Goal: Information Seeking & Learning: Learn about a topic

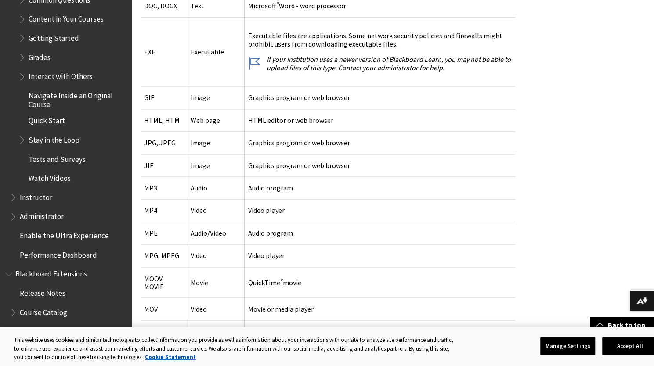
scroll to position [1425, 0]
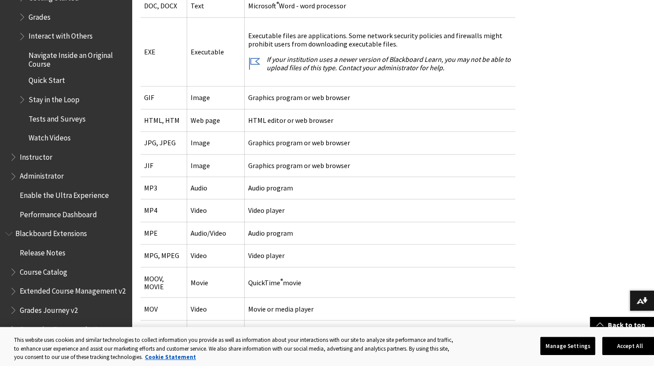
click at [46, 162] on span "Instructor" at bounding box center [36, 156] width 33 height 12
click at [13, 161] on span "Book outline for Blackboard Learn Help" at bounding box center [14, 155] width 9 height 11
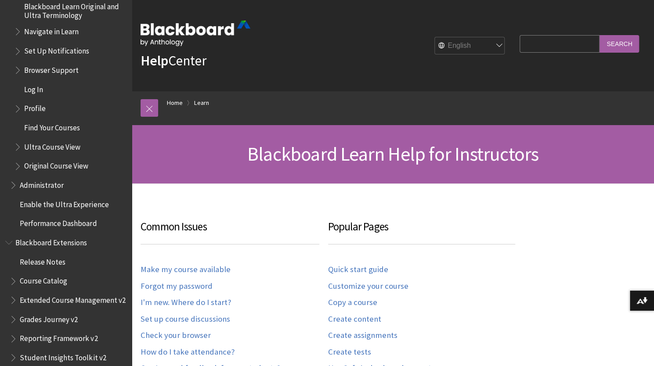
scroll to position [1072, 0]
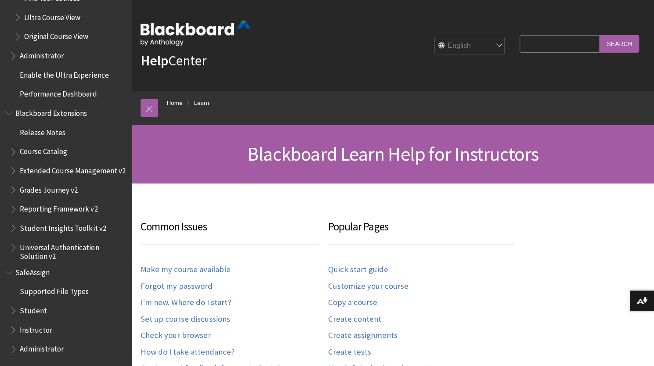
click at [54, 129] on span "Release Notes" at bounding box center [43, 131] width 46 height 12
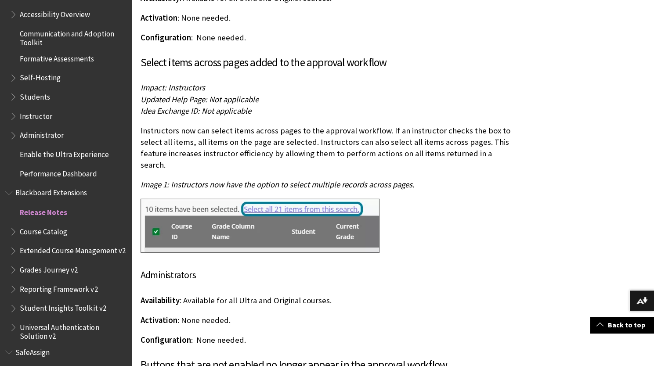
scroll to position [768, 0]
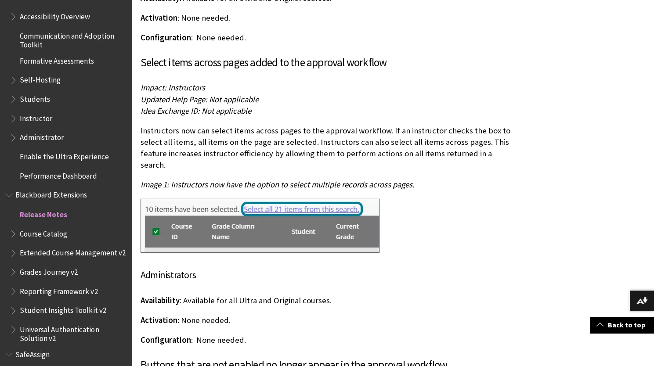
click at [53, 231] on span "Course Catalog" at bounding box center [43, 232] width 47 height 12
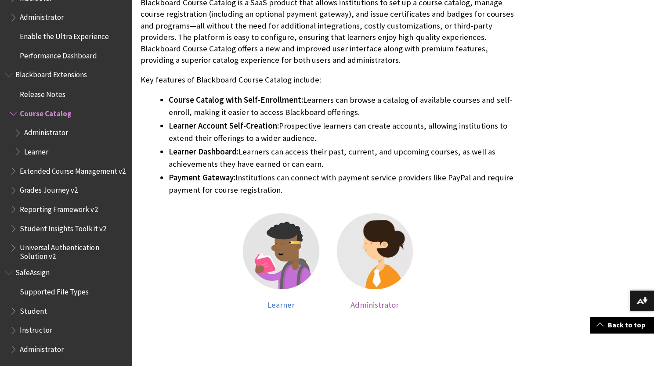
scroll to position [332, 0]
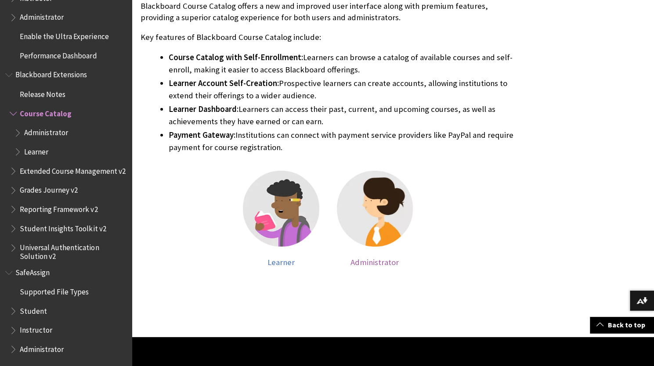
click at [373, 225] on img at bounding box center [375, 209] width 76 height 76
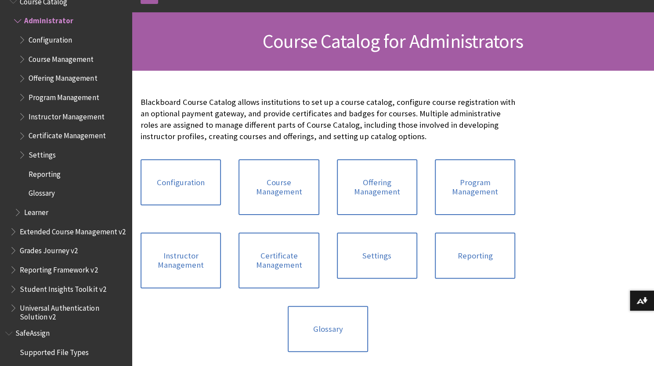
scroll to position [132, 0]
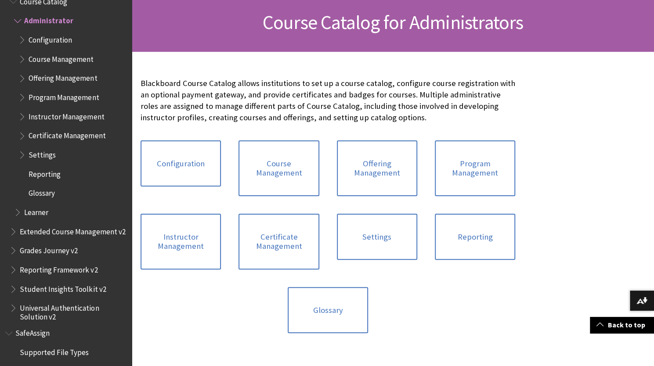
click at [80, 60] on span "Course Management" at bounding box center [61, 58] width 65 height 12
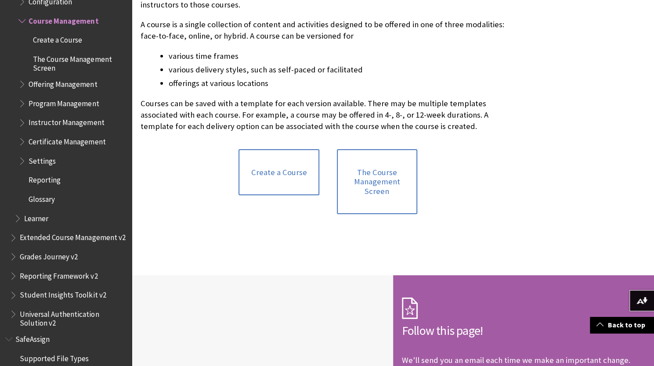
scroll to position [220, 0]
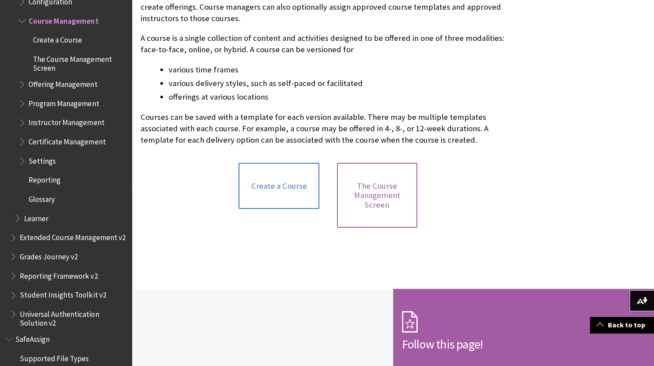
click at [402, 202] on link "The Course Management Screen" at bounding box center [377, 195] width 80 height 65
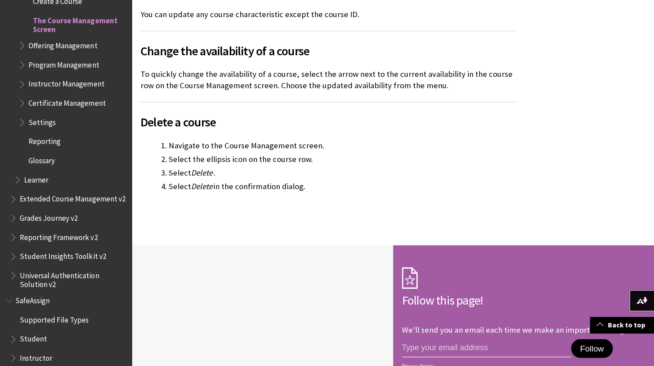
scroll to position [923, 0]
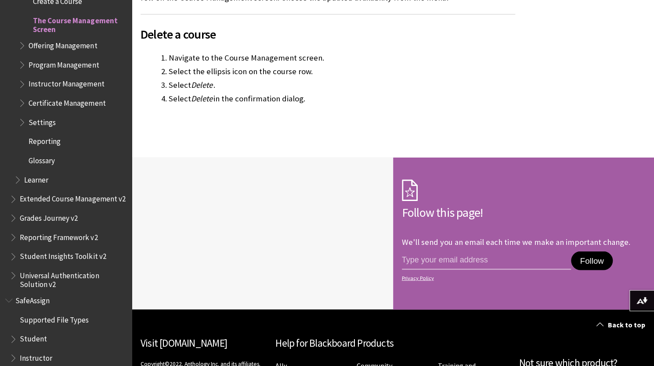
click at [55, 123] on span "Settings" at bounding box center [72, 122] width 108 height 15
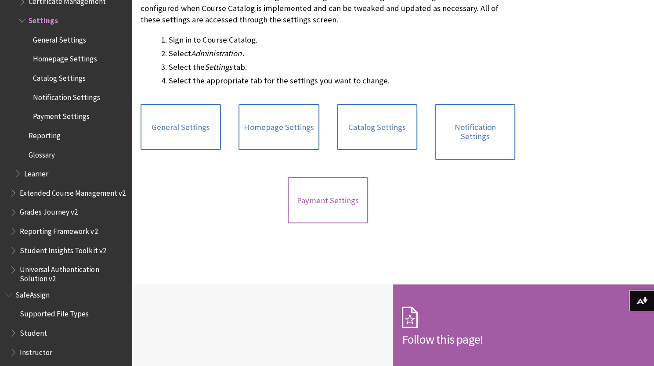
scroll to position [220, 0]
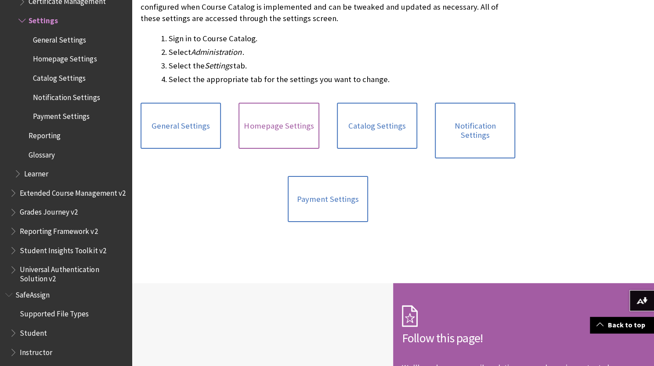
click at [297, 132] on link "Homepage Settings" at bounding box center [279, 126] width 80 height 47
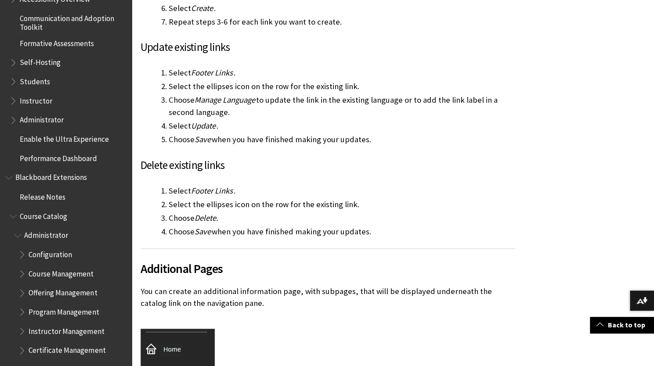
scroll to position [767, 0]
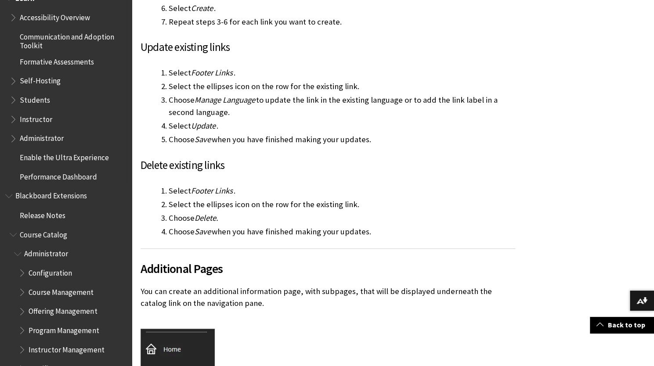
click at [42, 120] on span "Instructor" at bounding box center [36, 118] width 33 height 12
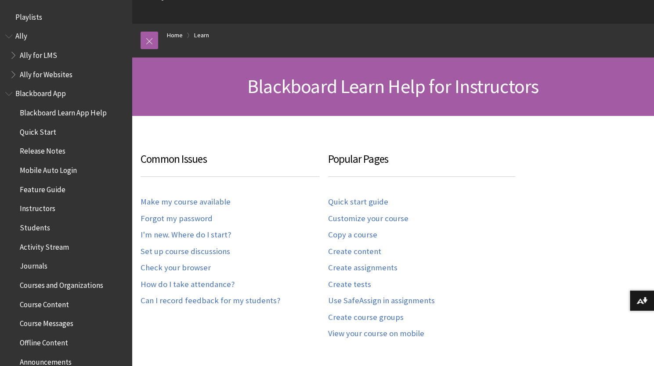
scroll to position [176, 0]
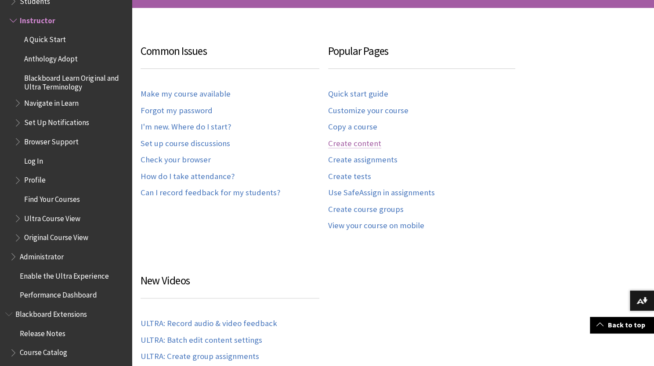
click at [363, 142] on link "Create content" at bounding box center [354, 144] width 53 height 10
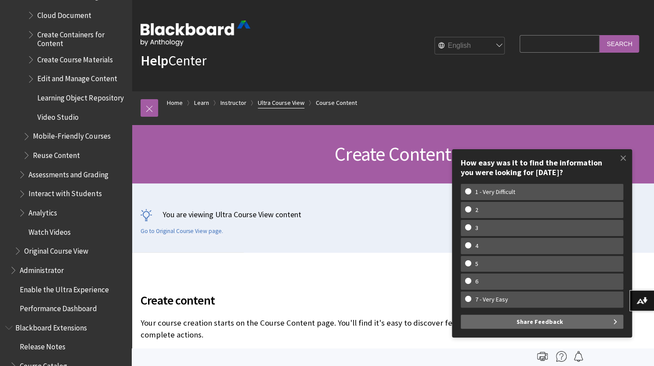
click at [284, 102] on link "Ultra Course View" at bounding box center [281, 103] width 47 height 11
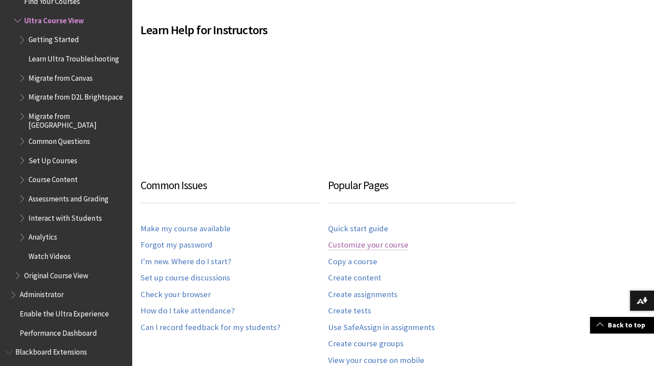
scroll to position [483, 0]
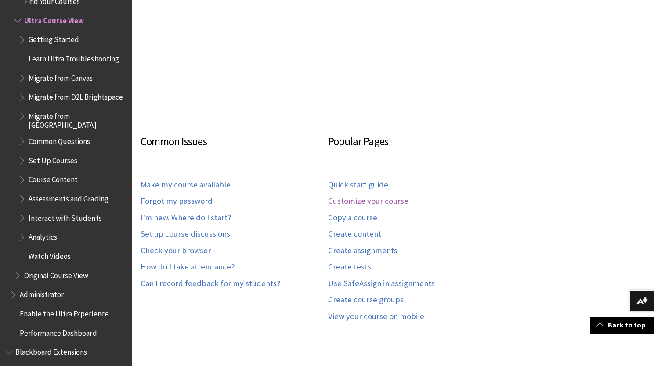
click at [367, 200] on link "Customize your course" at bounding box center [368, 201] width 80 height 10
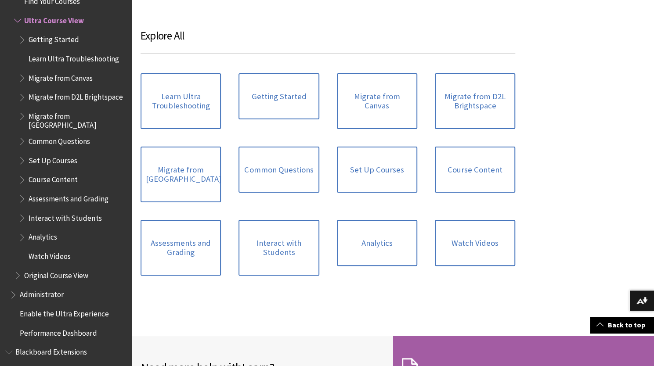
scroll to position [1098, 0]
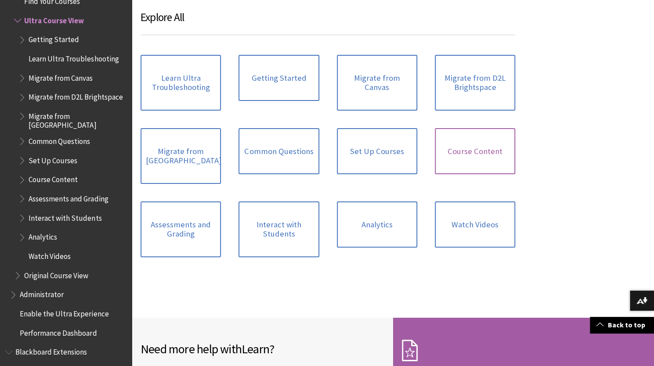
click at [452, 145] on link "Course Content" at bounding box center [475, 151] width 80 height 47
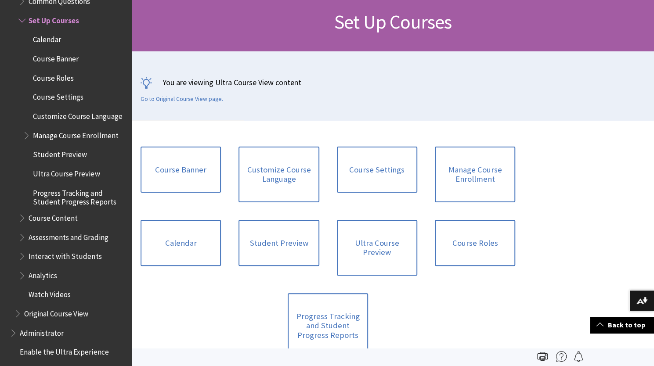
scroll to position [132, 0]
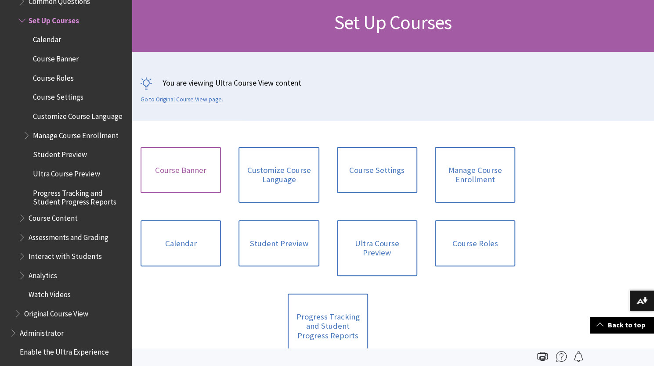
click at [207, 168] on link "Course Banner" at bounding box center [181, 170] width 80 height 47
click at [282, 177] on link "Customize Course Language" at bounding box center [279, 175] width 80 height 56
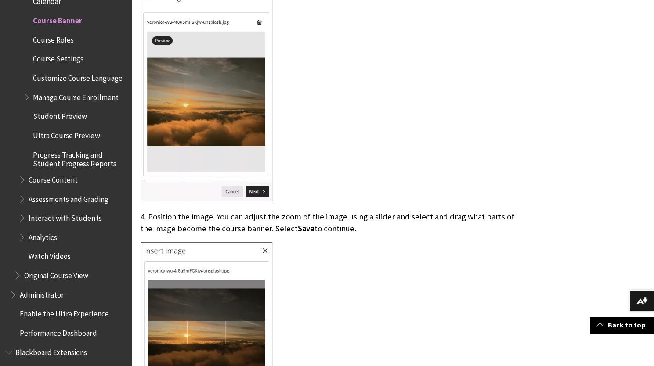
scroll to position [1538, 0]
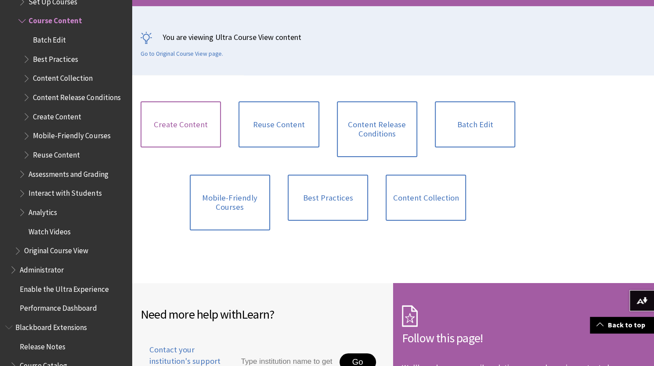
scroll to position [176, 0]
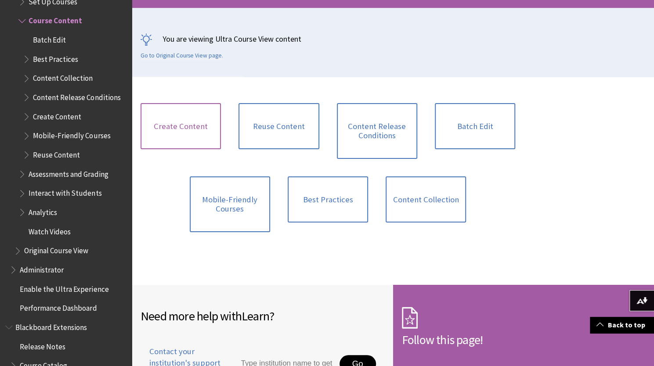
click at [192, 125] on link "Create Content" at bounding box center [181, 126] width 80 height 47
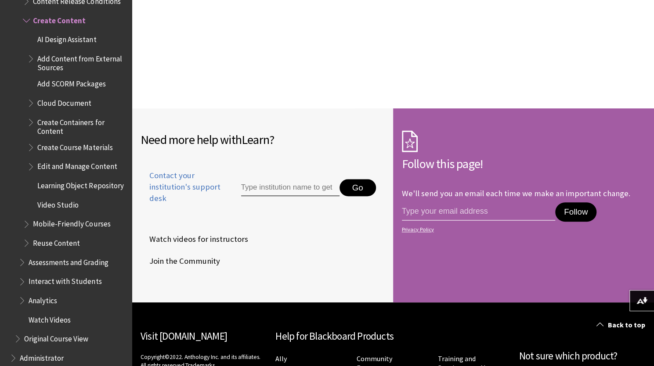
scroll to position [2290, 0]
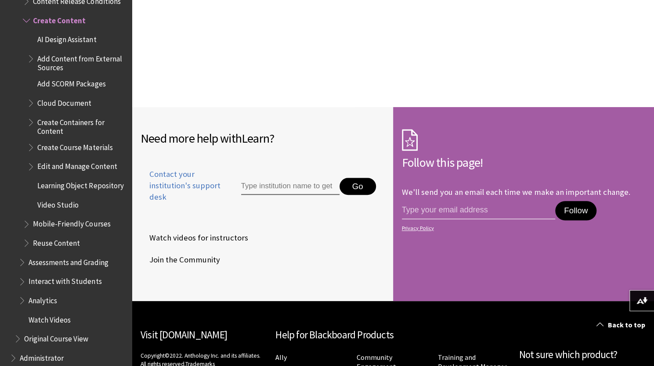
click at [76, 187] on span "Learning Object Repository" at bounding box center [80, 184] width 86 height 12
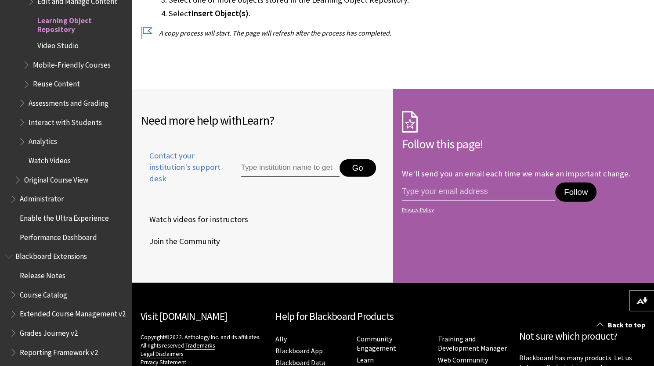
scroll to position [1633, 0]
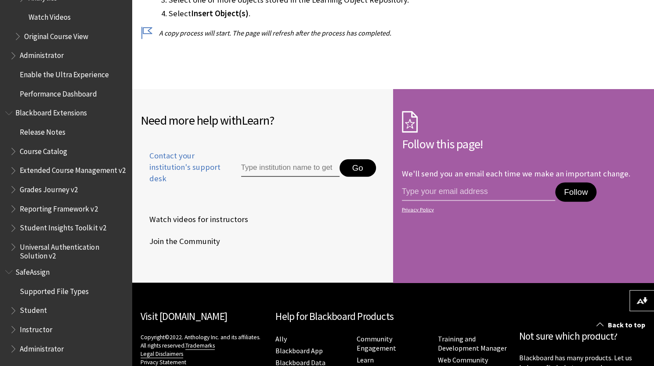
click at [40, 311] on span "Student" at bounding box center [33, 310] width 27 height 12
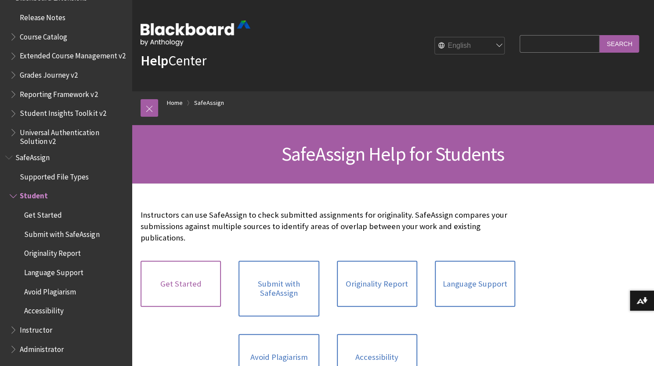
scroll to position [65, 0]
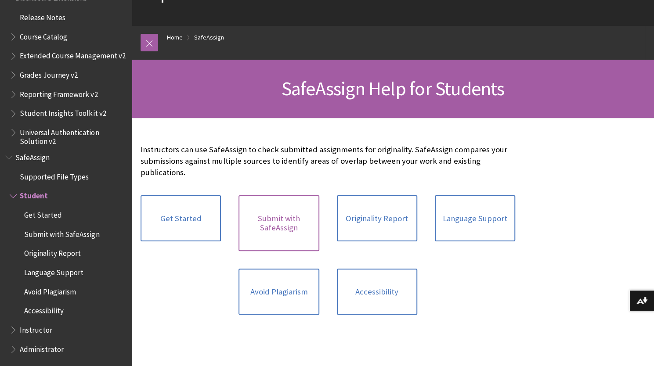
click at [305, 234] on link "Submit with SafeAssign" at bounding box center [279, 224] width 80 height 56
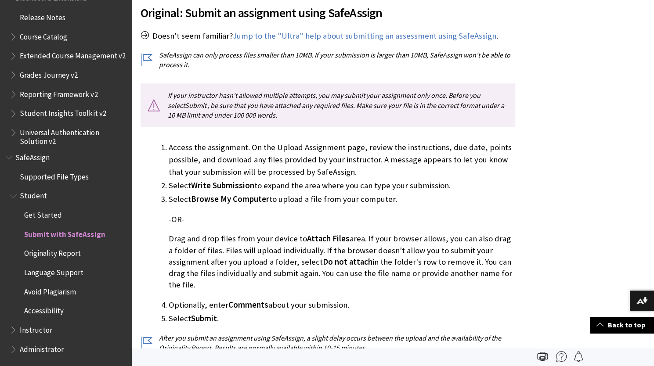
scroll to position [261, 0]
click at [55, 212] on span "Get Started" at bounding box center [43, 213] width 38 height 12
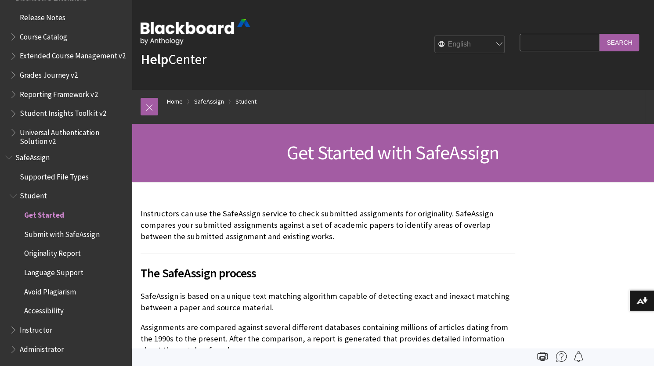
scroll to position [0, 0]
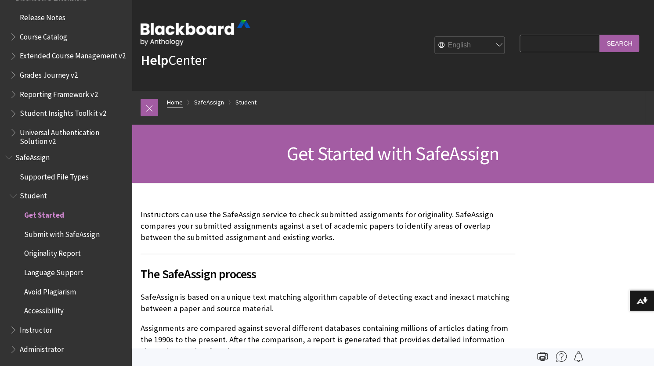
click at [177, 101] on link "Home" at bounding box center [175, 102] width 16 height 11
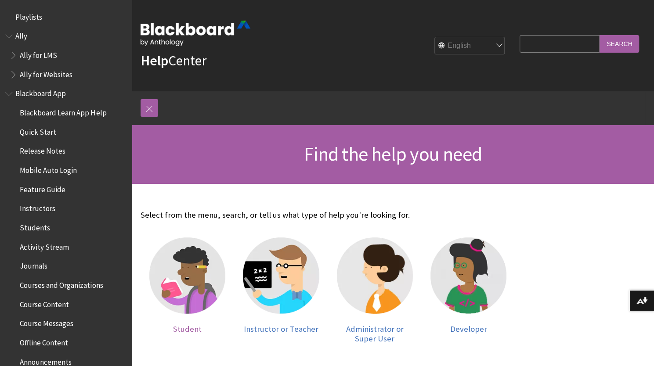
click at [201, 287] on img at bounding box center [187, 276] width 76 height 76
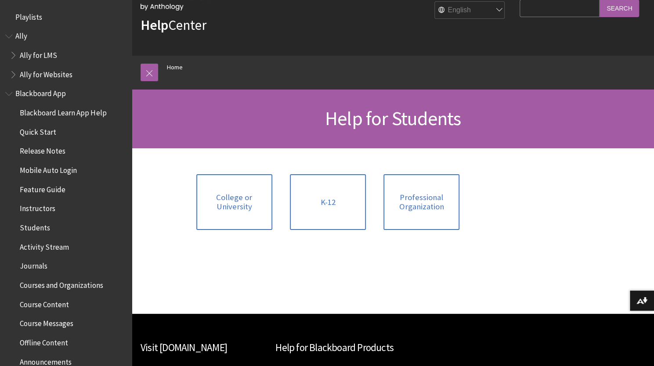
scroll to position [46, 0]
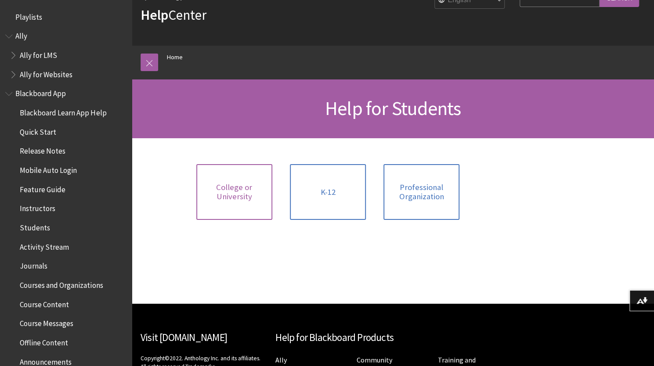
click at [233, 190] on span "College or University" at bounding box center [234, 192] width 65 height 19
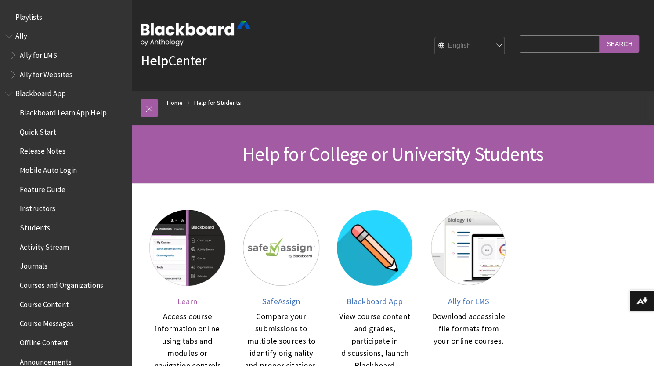
click at [184, 257] on img at bounding box center [187, 248] width 76 height 76
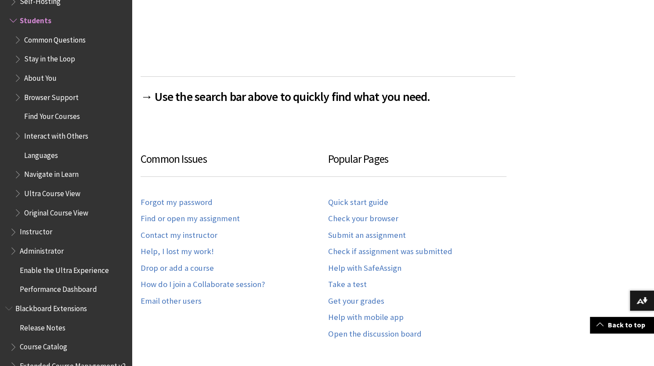
scroll to position [395, 0]
click at [368, 297] on link "Get your grades" at bounding box center [356, 301] width 56 height 10
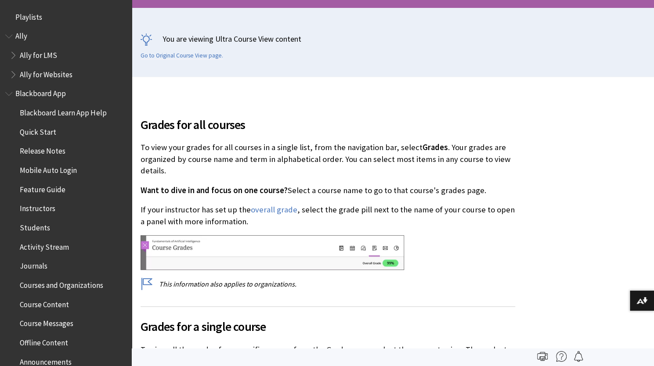
scroll to position [1140, 0]
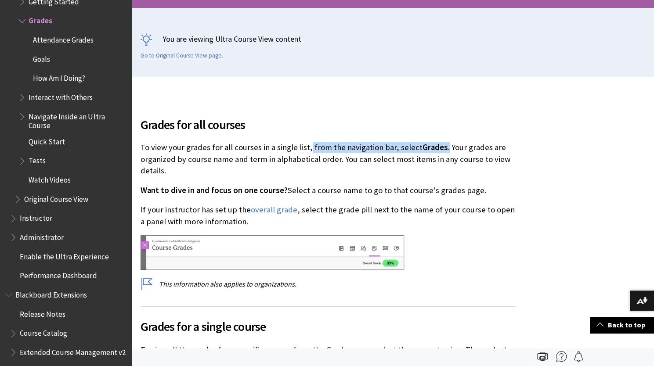
drag, startPoint x: 307, startPoint y: 146, endPoint x: 440, endPoint y: 149, distance: 133.6
click at [440, 149] on p "To view your grades for all courses in a single list, from the navigation bar, …" at bounding box center [328, 159] width 375 height 35
copy p "from the navigation bar, select Grades ."
